Goal: Transaction & Acquisition: Purchase product/service

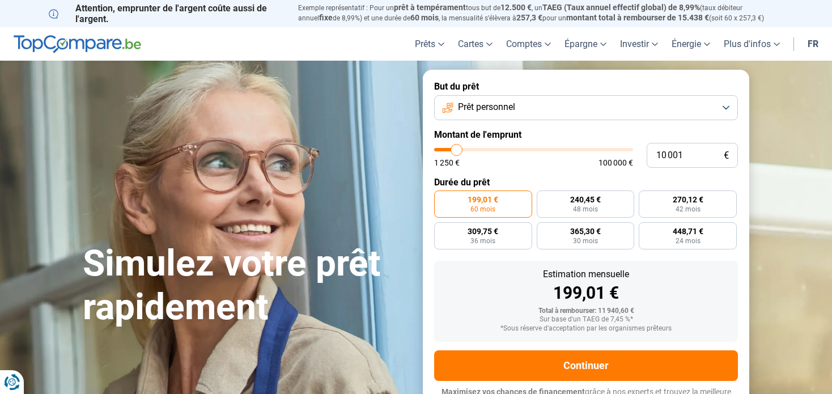
click at [506, 111] on span "Prêt personnel" at bounding box center [486, 107] width 57 height 12
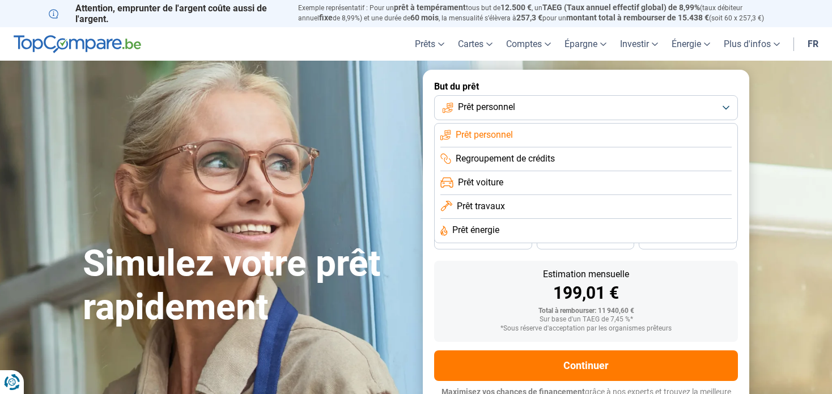
click at [506, 111] on span "Prêt personnel" at bounding box center [486, 107] width 57 height 12
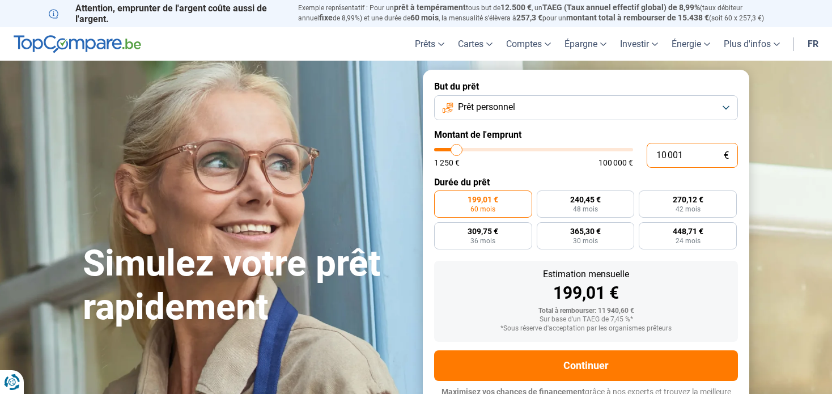
click at [679, 152] on input "10 001" at bounding box center [692, 155] width 91 height 25
click at [686, 155] on input "10 001" at bounding box center [692, 155] width 91 height 25
type input "1 000"
type input "1250"
type input "100"
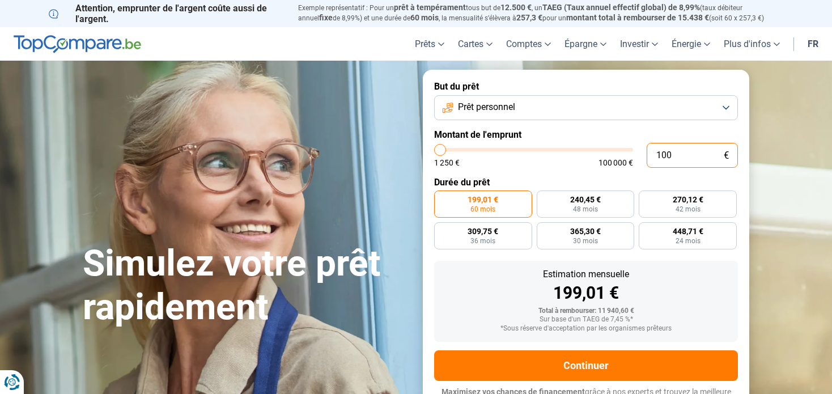
type input "1250"
type input "10"
type input "1250"
type input "1"
type input "1250"
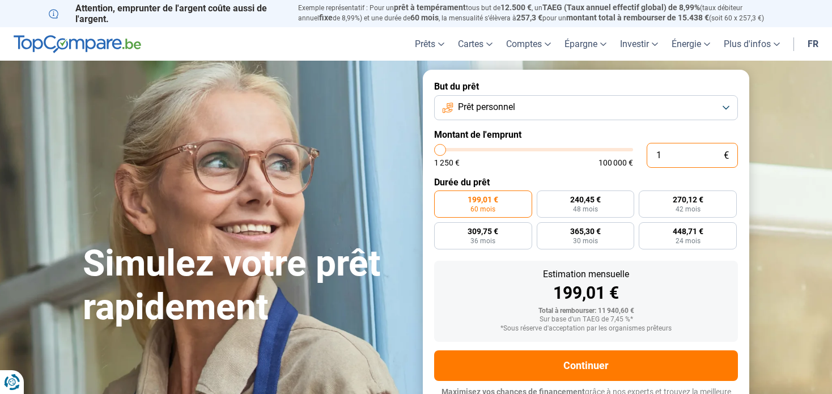
type input "0"
type input "1250"
type input "1 250"
type input "1250"
radio input "true"
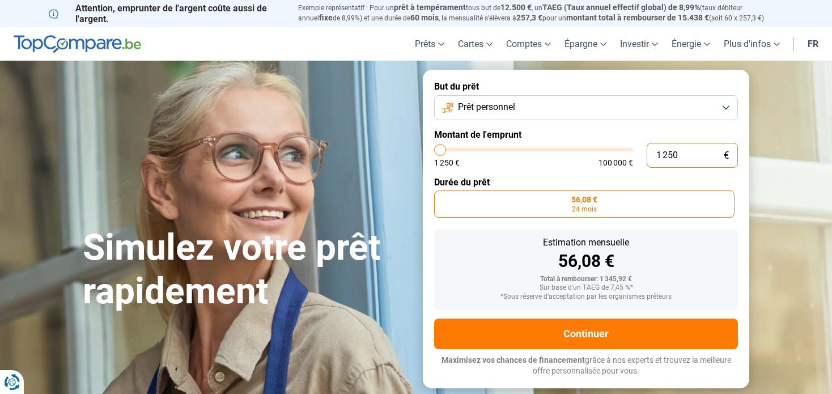
type input "12 502"
type input "12500"
type input "125 025"
type input "100000"
type input "100 000"
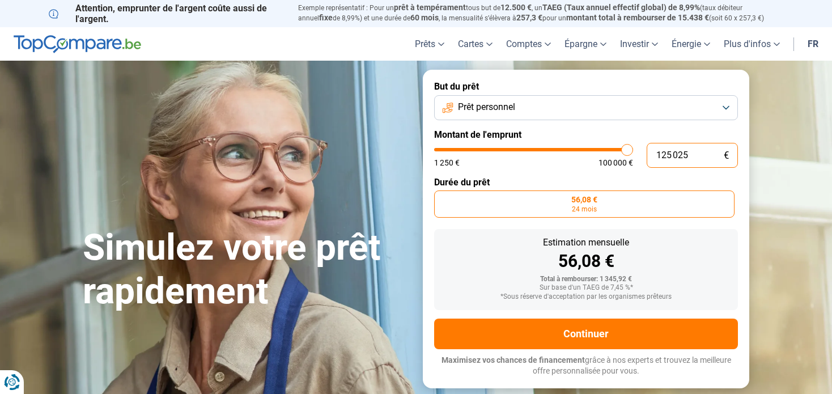
type input "100000"
radio input "false"
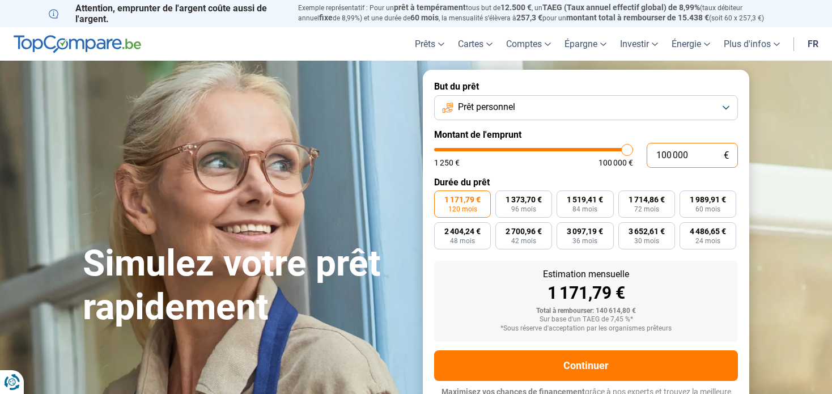
scroll to position [15, 0]
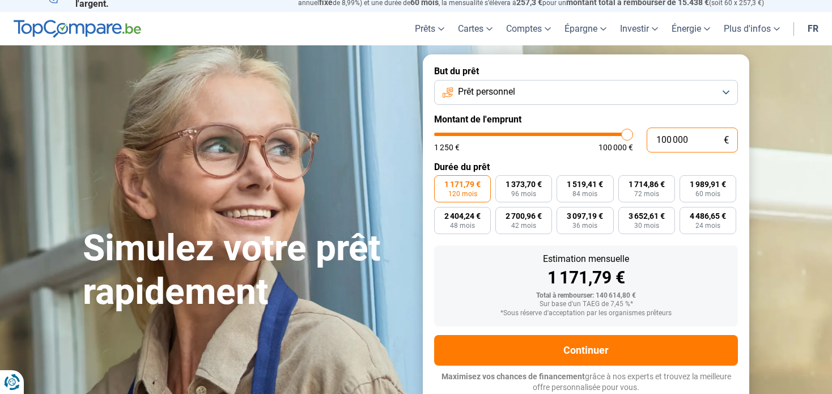
click at [682, 141] on input "100 000" at bounding box center [692, 140] width 91 height 25
type input "100 000"
click at [566, 100] on button "Prêt personnel" at bounding box center [586, 92] width 304 height 25
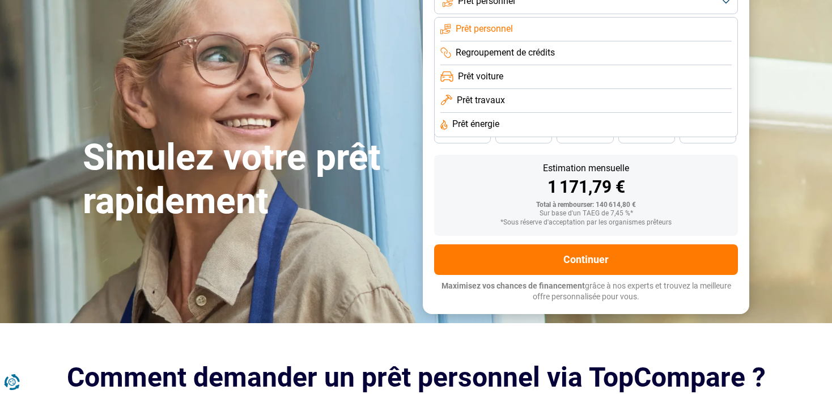
scroll to position [0, 0]
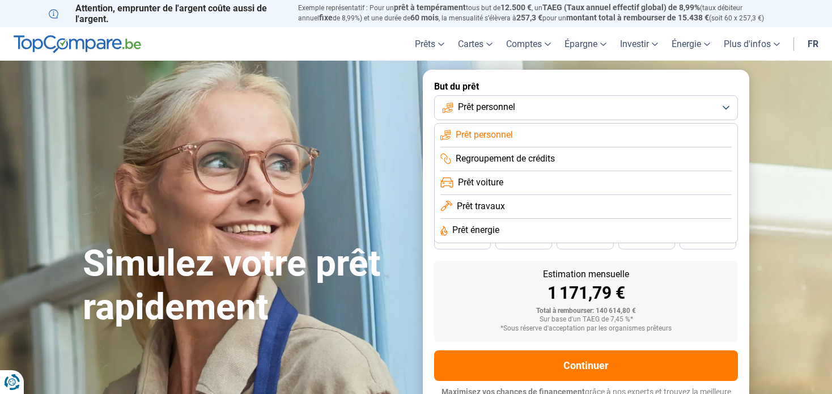
click at [742, 207] on form "But du prêt Prêt personnel Prêt personnel Regroupement de crédits Prêt voiture …" at bounding box center [586, 245] width 327 height 350
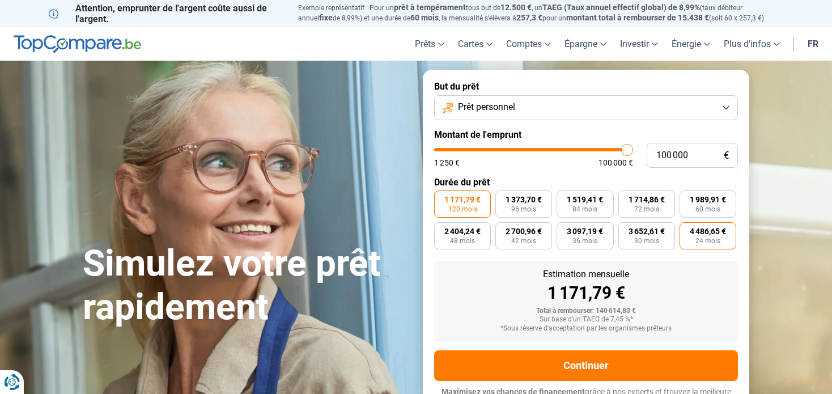
click at [705, 238] on span "24 mois" at bounding box center [708, 241] width 25 height 7
click at [687, 230] on input "4 486,65 € 24 mois" at bounding box center [683, 225] width 7 height 7
radio input "true"
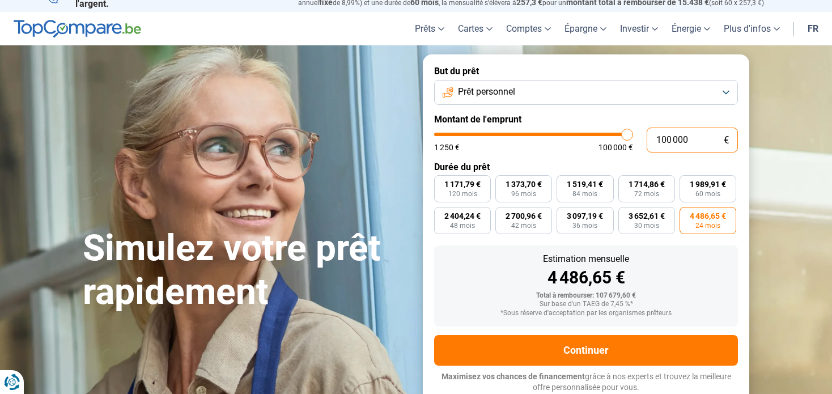
click at [668, 144] on input "100 000" at bounding box center [692, 140] width 91 height 25
click at [462, 179] on label "1 171,79 € 120 mois" at bounding box center [462, 188] width 57 height 27
click at [442, 179] on input "1 171,79 € 120 mois" at bounding box center [437, 178] width 7 height 7
radio input "true"
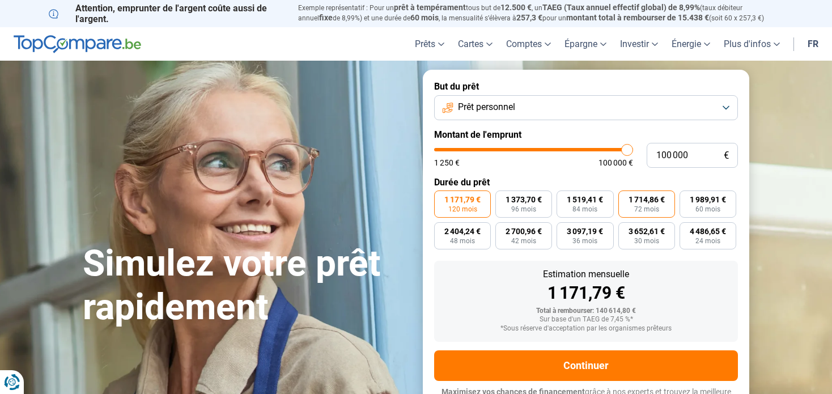
scroll to position [0, 0]
click at [661, 153] on input "100 000" at bounding box center [692, 155] width 91 height 25
type input "0"
type input "1250"
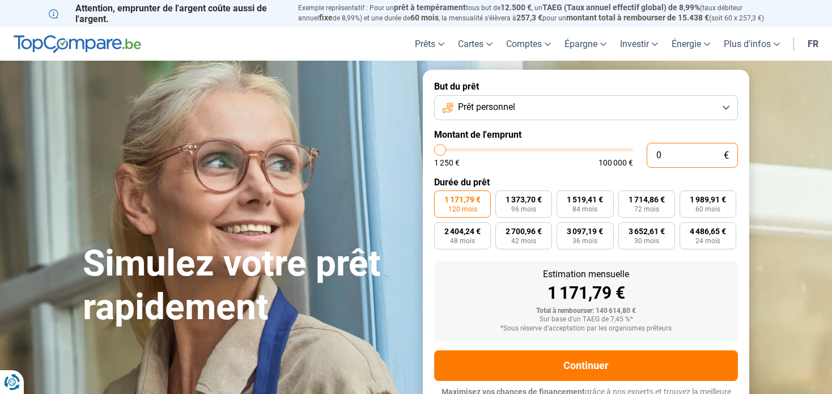
type input "2"
type input "1250"
type input "1 250"
type input "1250"
radio input "true"
